Goal: Book appointment/travel/reservation

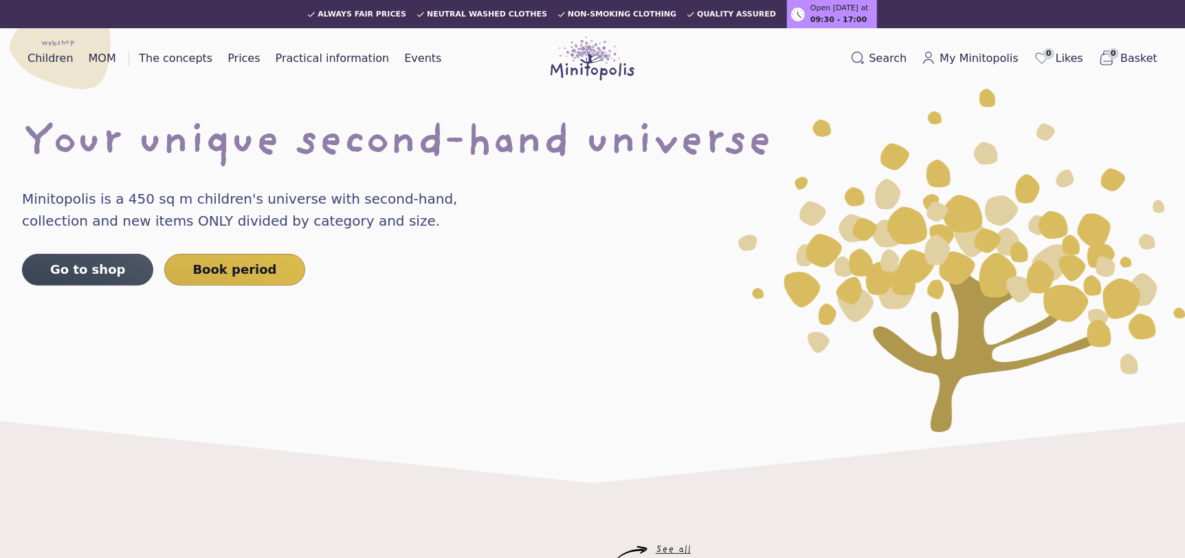
click at [561, 287] on div "Your unique second-hand universe Minitopolis is a 450 sq m children's universe …" at bounding box center [592, 204] width 1185 height 208
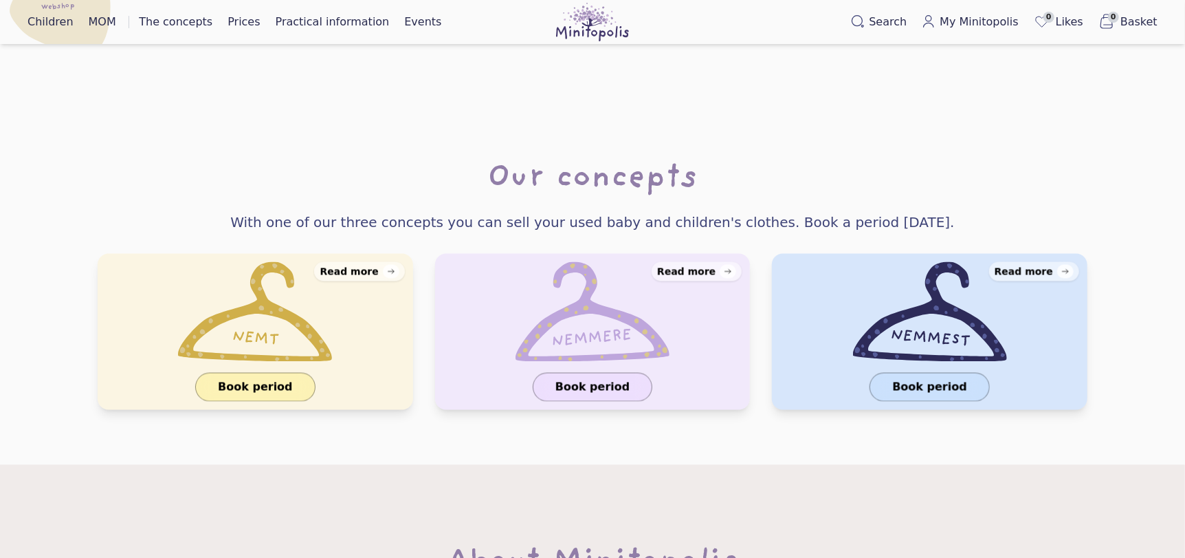
scroll to position [1314, 0]
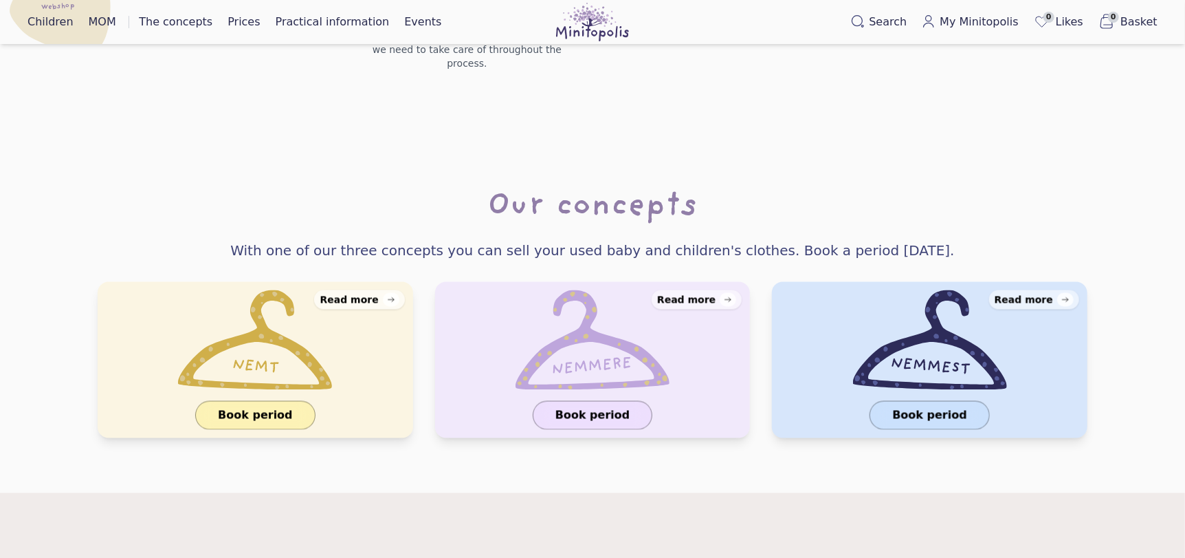
click at [350, 294] on font "Read more" at bounding box center [349, 299] width 58 height 11
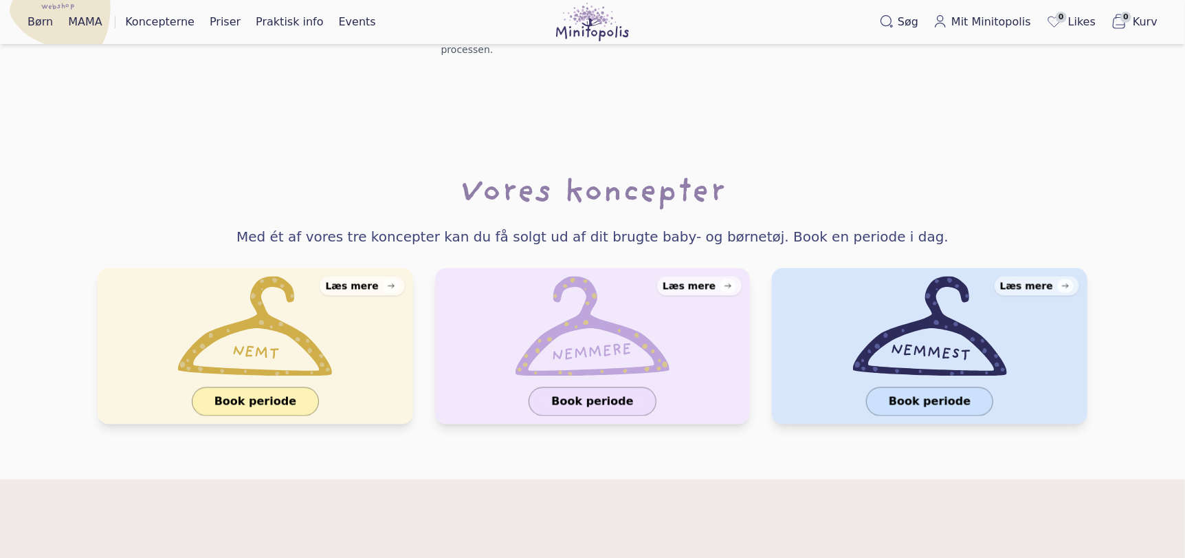
click at [687, 279] on div "Læs mere" at bounding box center [689, 286] width 53 height 14
click at [1042, 279] on div "Læs mere" at bounding box center [1026, 286] width 53 height 14
click at [698, 279] on div "Læs mere" at bounding box center [689, 286] width 53 height 14
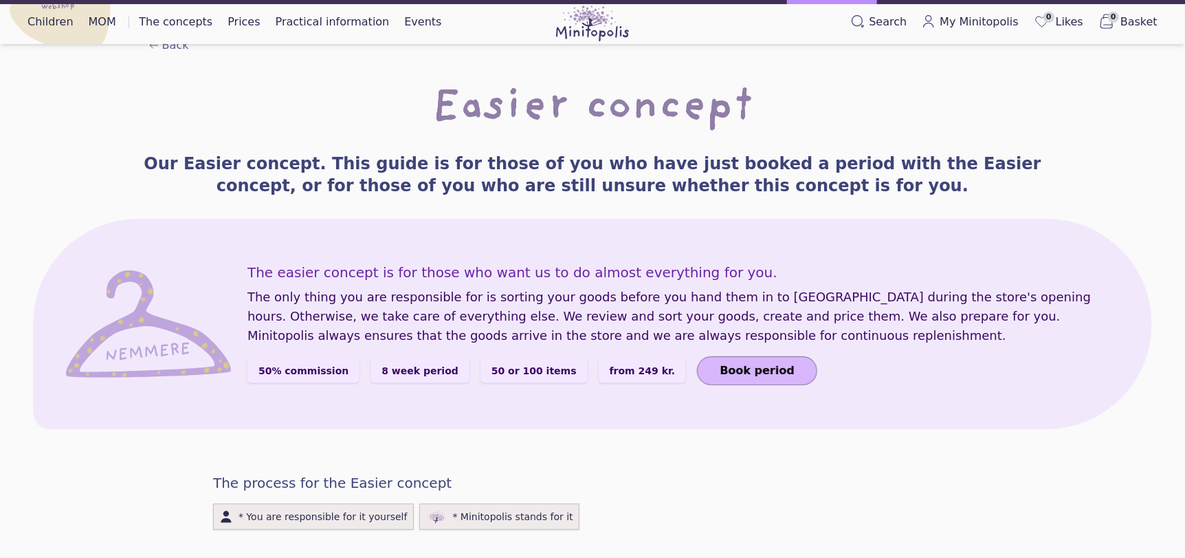
scroll to position [53, 0]
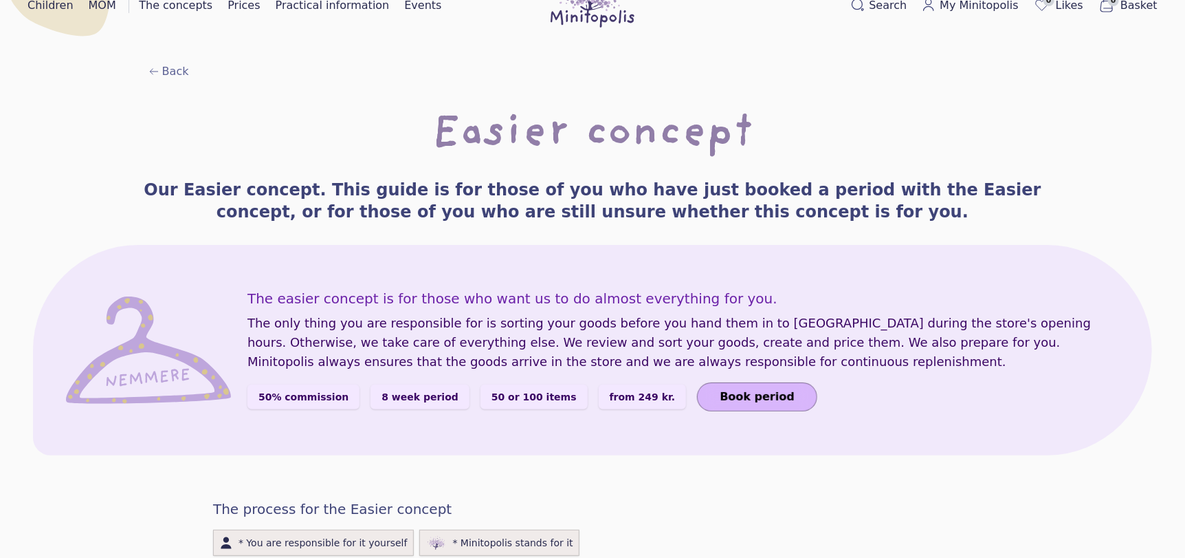
click at [610, 400] on font "from 249 kr." at bounding box center [643, 396] width 66 height 11
click at [720, 394] on font "Book period" at bounding box center [757, 396] width 75 height 13
